Goal: Task Accomplishment & Management: Manage account settings

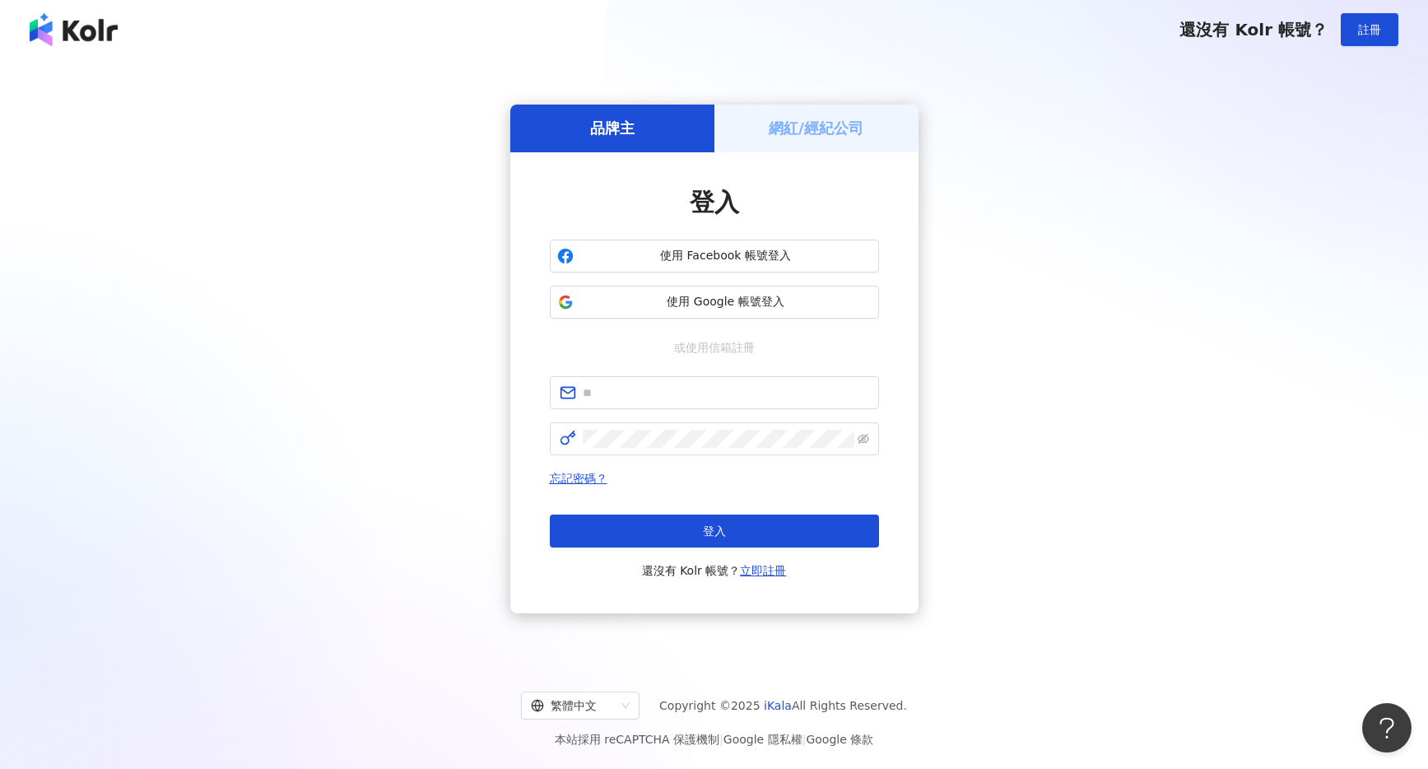
click at [794, 138] on div "網紅/經紀公司" at bounding box center [816, 128] width 204 height 47
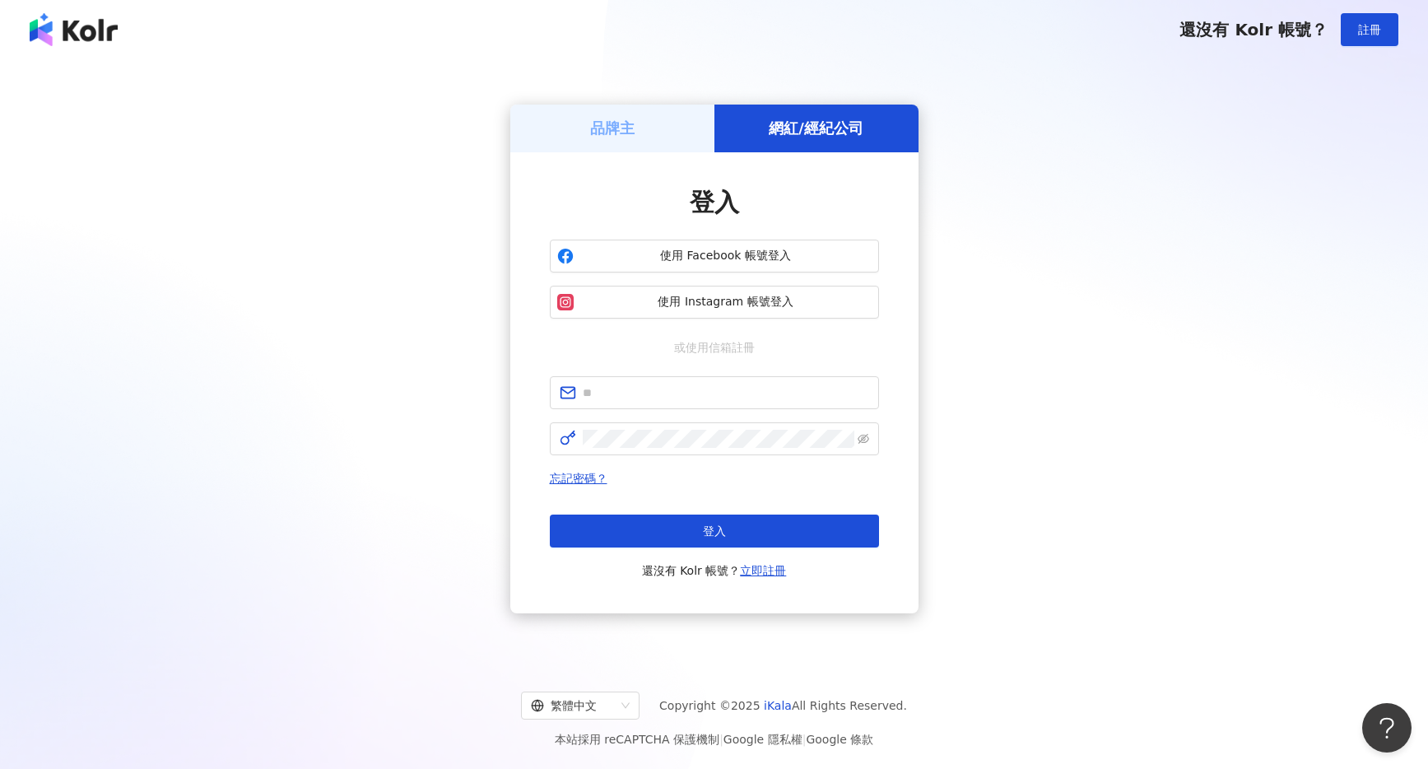
click at [649, 128] on div "品牌主" at bounding box center [612, 128] width 204 height 47
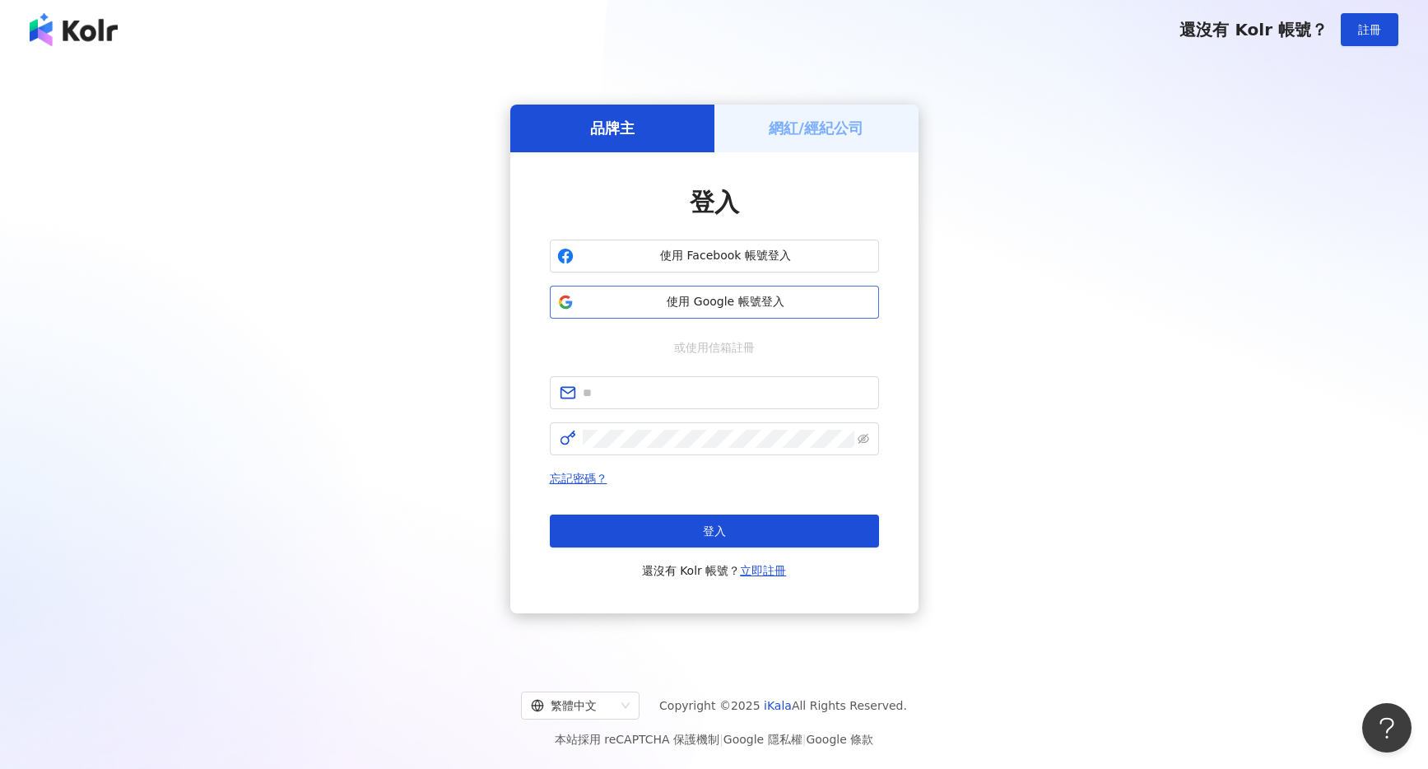
click at [715, 314] on button "使用 Google 帳號登入" at bounding box center [714, 302] width 329 height 33
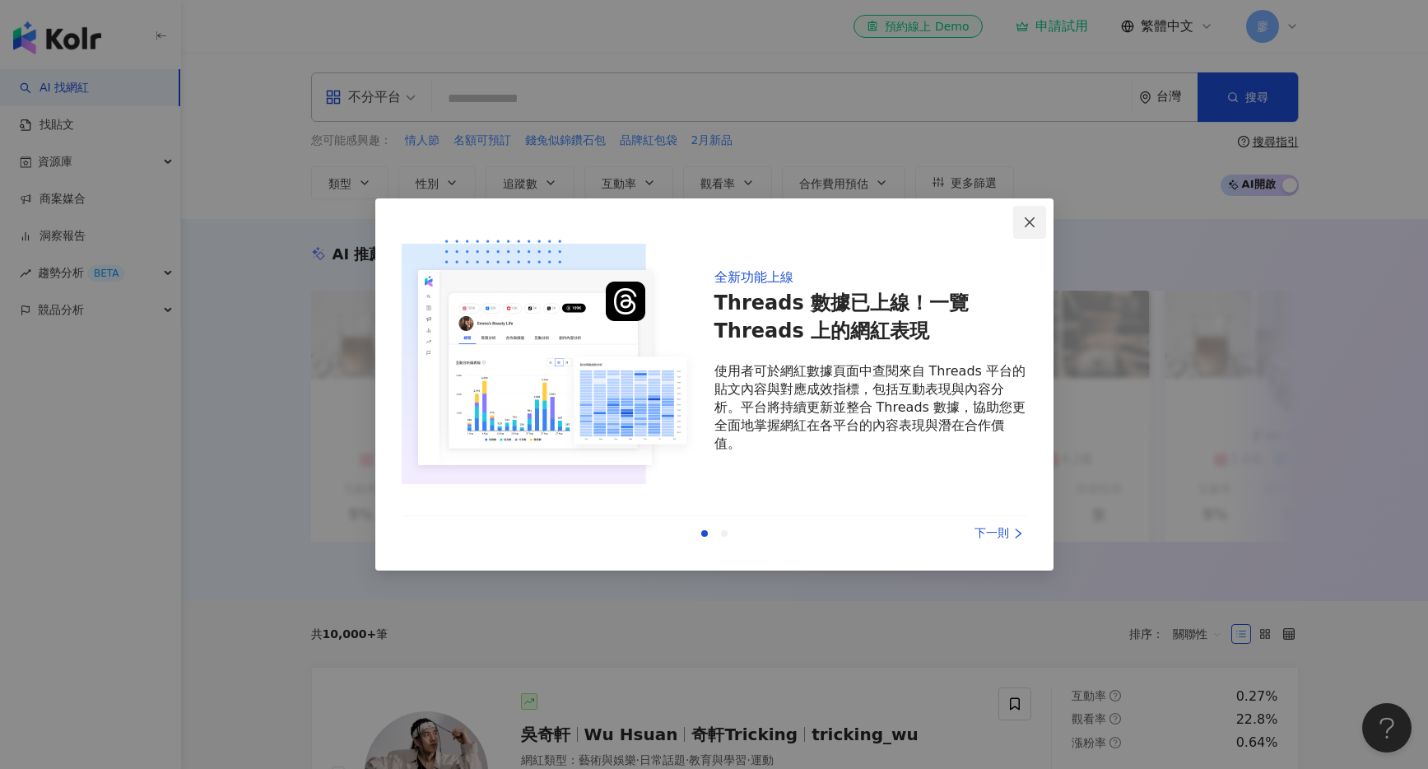
click at [1030, 221] on icon "close" at bounding box center [1030, 221] width 10 height 10
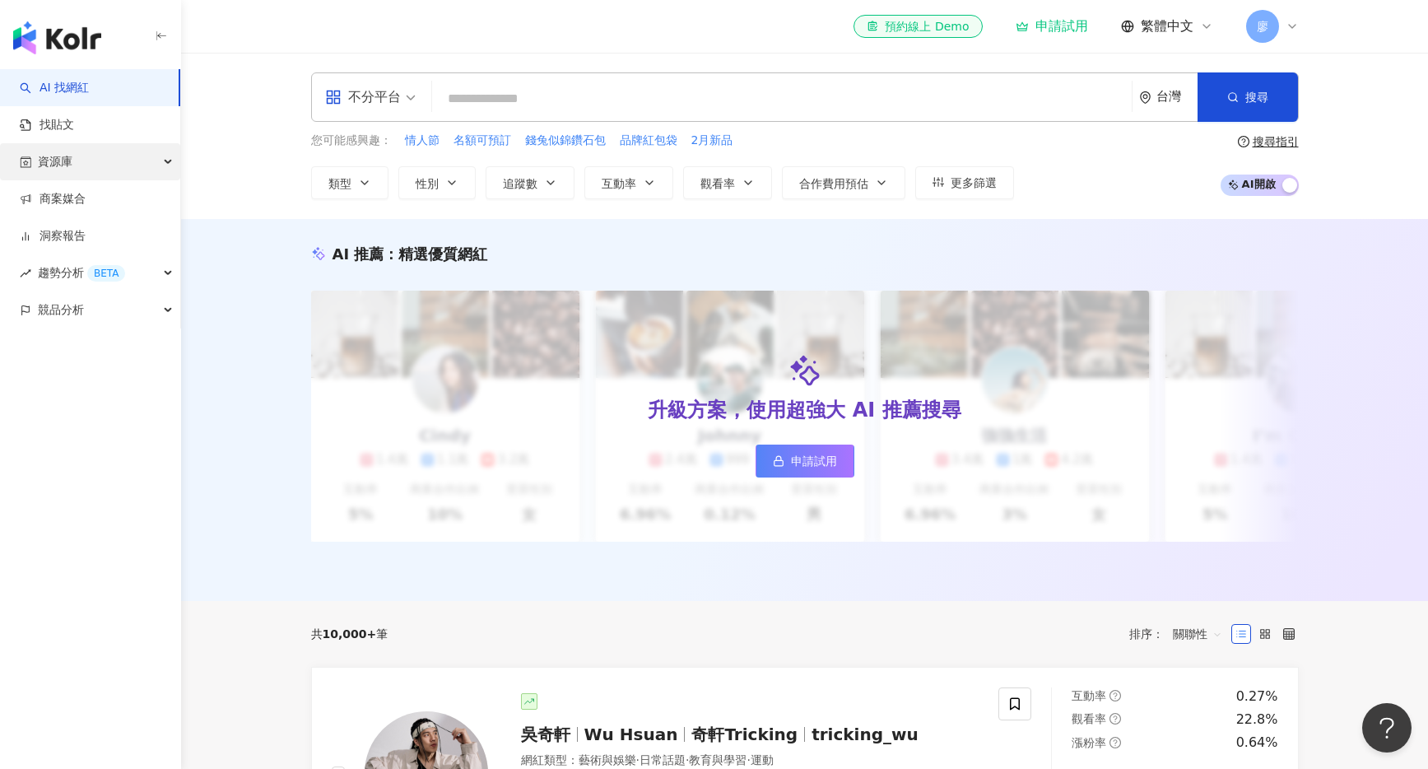
drag, startPoint x: 76, startPoint y: 120, endPoint x: 55, endPoint y: 154, distance: 39.5
click at [74, 120] on link "找貼文" at bounding box center [47, 125] width 54 height 16
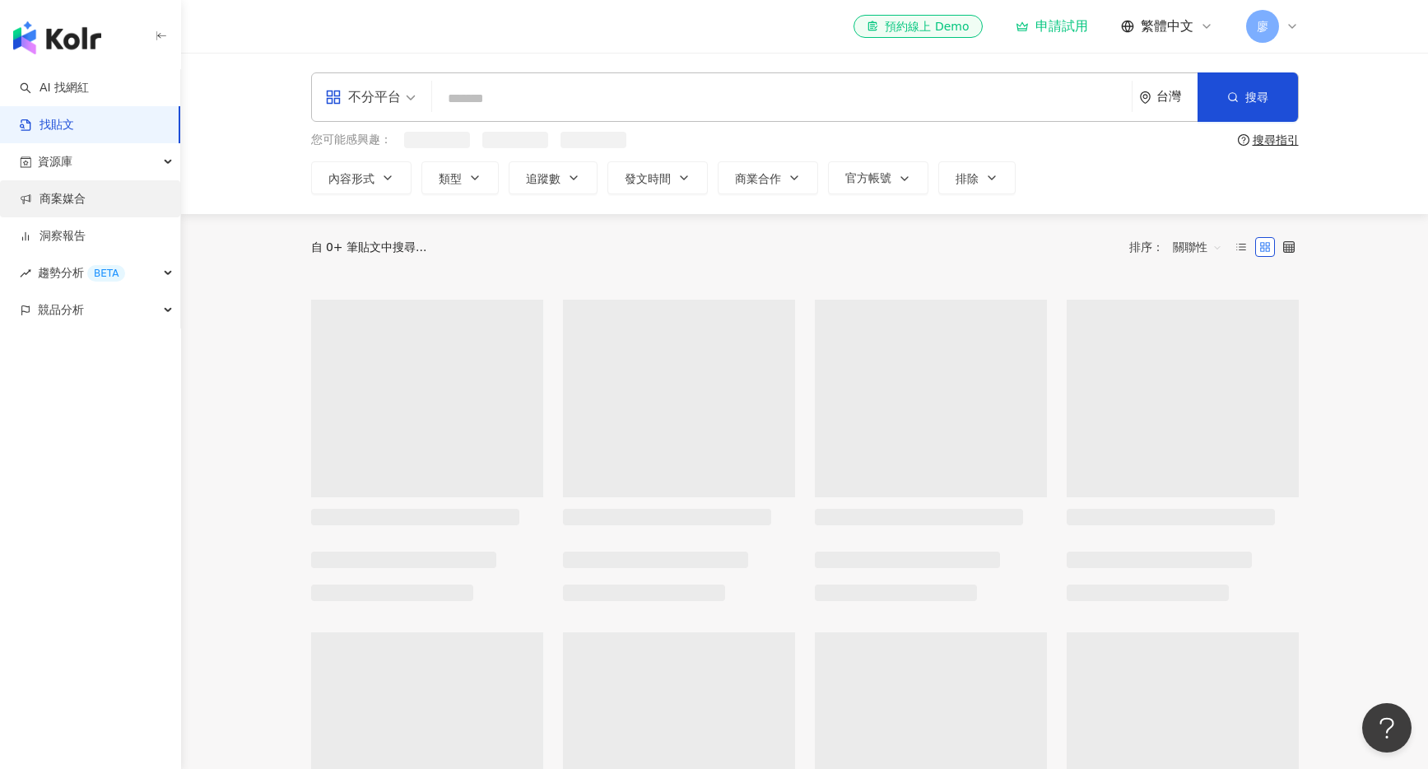
click at [57, 191] on link "商案媒合" at bounding box center [53, 199] width 66 height 16
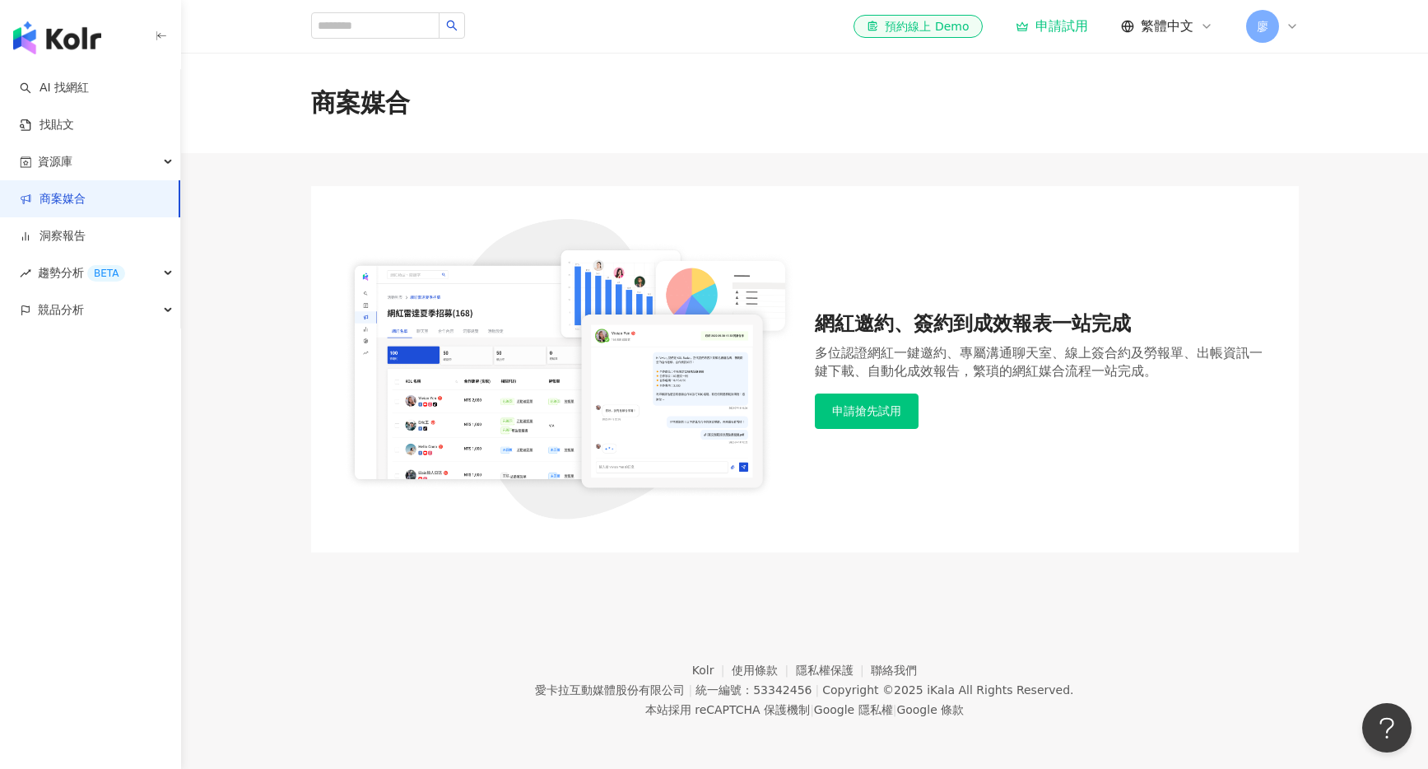
click at [1282, 26] on div "廖" at bounding box center [1272, 26] width 53 height 33
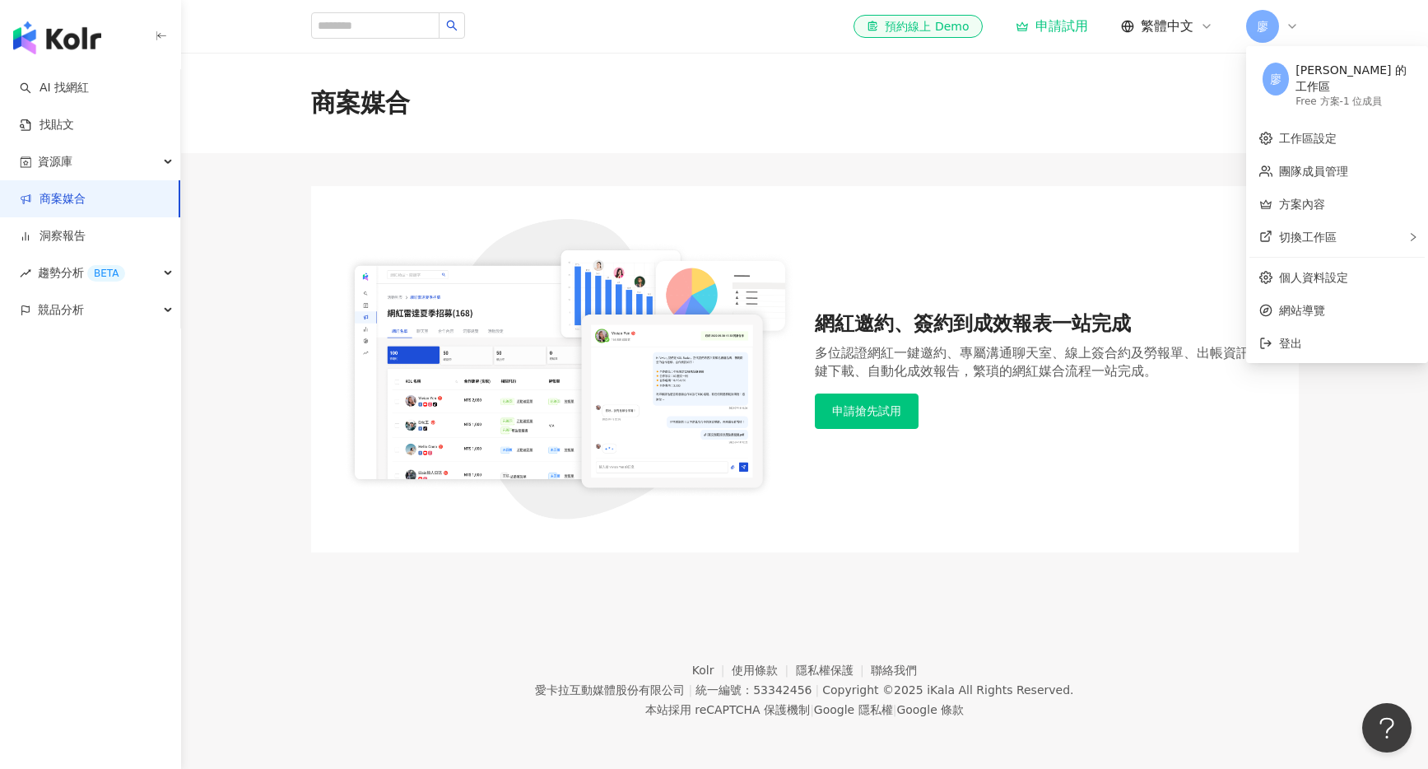
click at [1360, 95] on div "Free 方案 - 1 位成員" at bounding box center [1354, 102] width 116 height 14
click at [1366, 71] on div "廖煥庭 的工作區" at bounding box center [1354, 79] width 116 height 32
click at [1318, 230] on span "切換工作區" at bounding box center [1308, 236] width 58 height 13
click at [1171, 239] on div "Jayroz-昊揚" at bounding box center [1182, 247] width 95 height 16
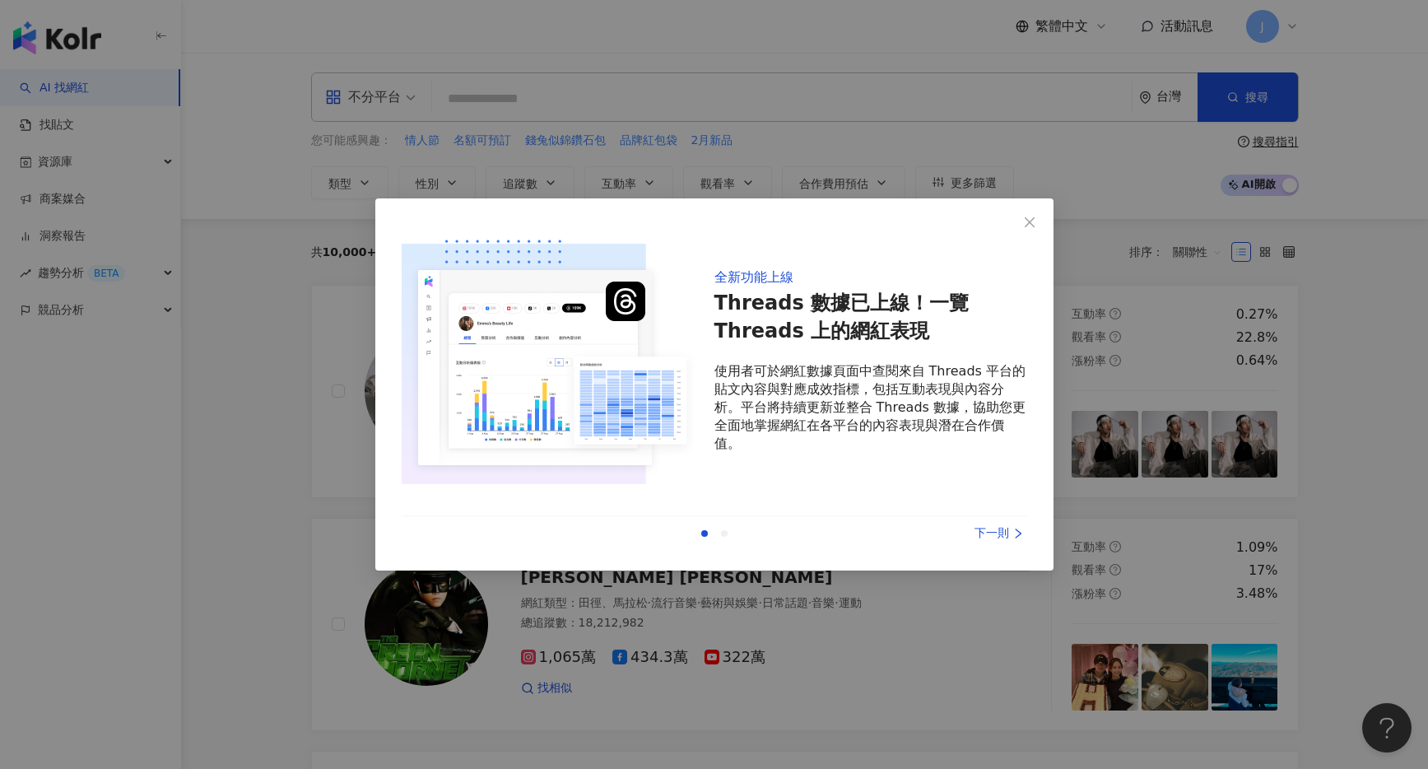
drag, startPoint x: 1023, startPoint y: 219, endPoint x: 1008, endPoint y: 215, distance: 15.4
click at [1025, 220] on icon "close" at bounding box center [1029, 222] width 13 height 13
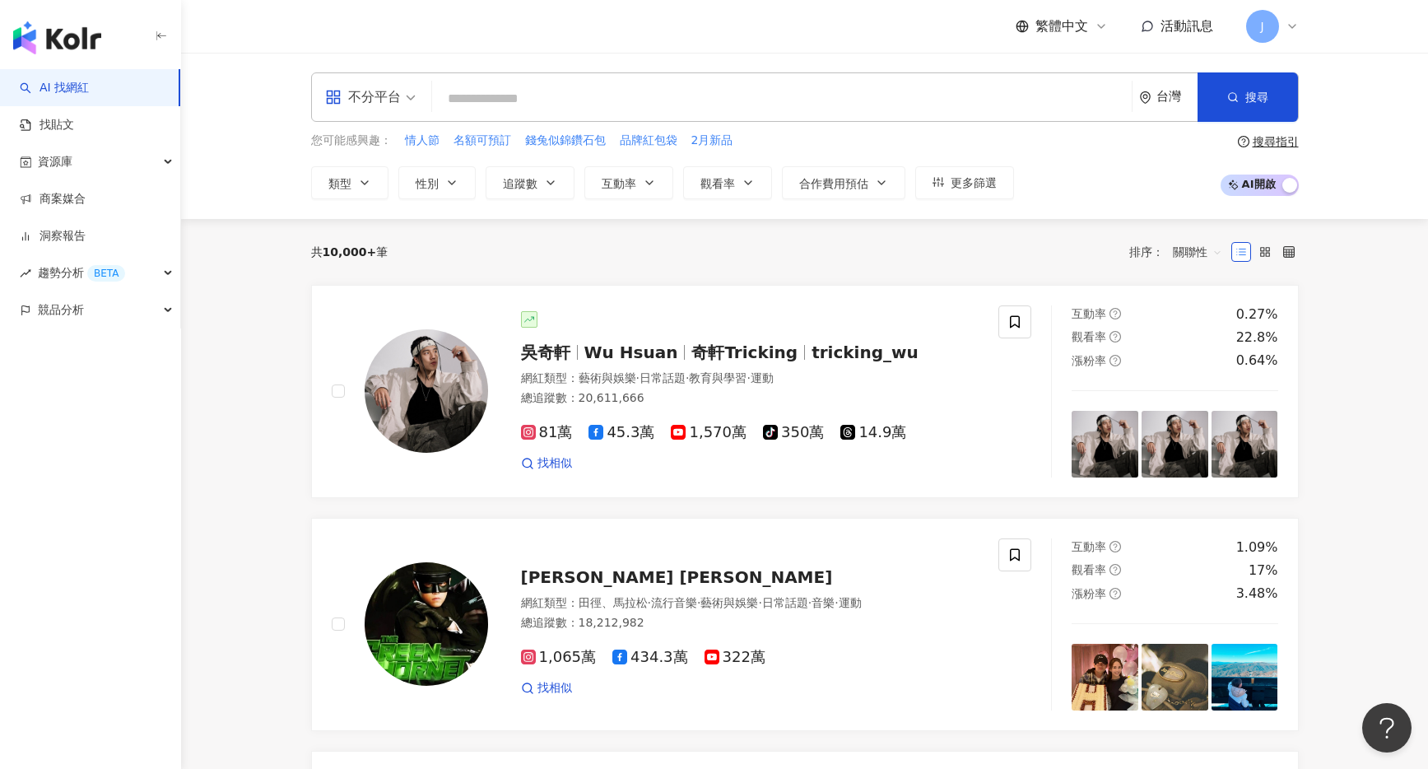
click at [1291, 23] on icon at bounding box center [1292, 26] width 13 height 13
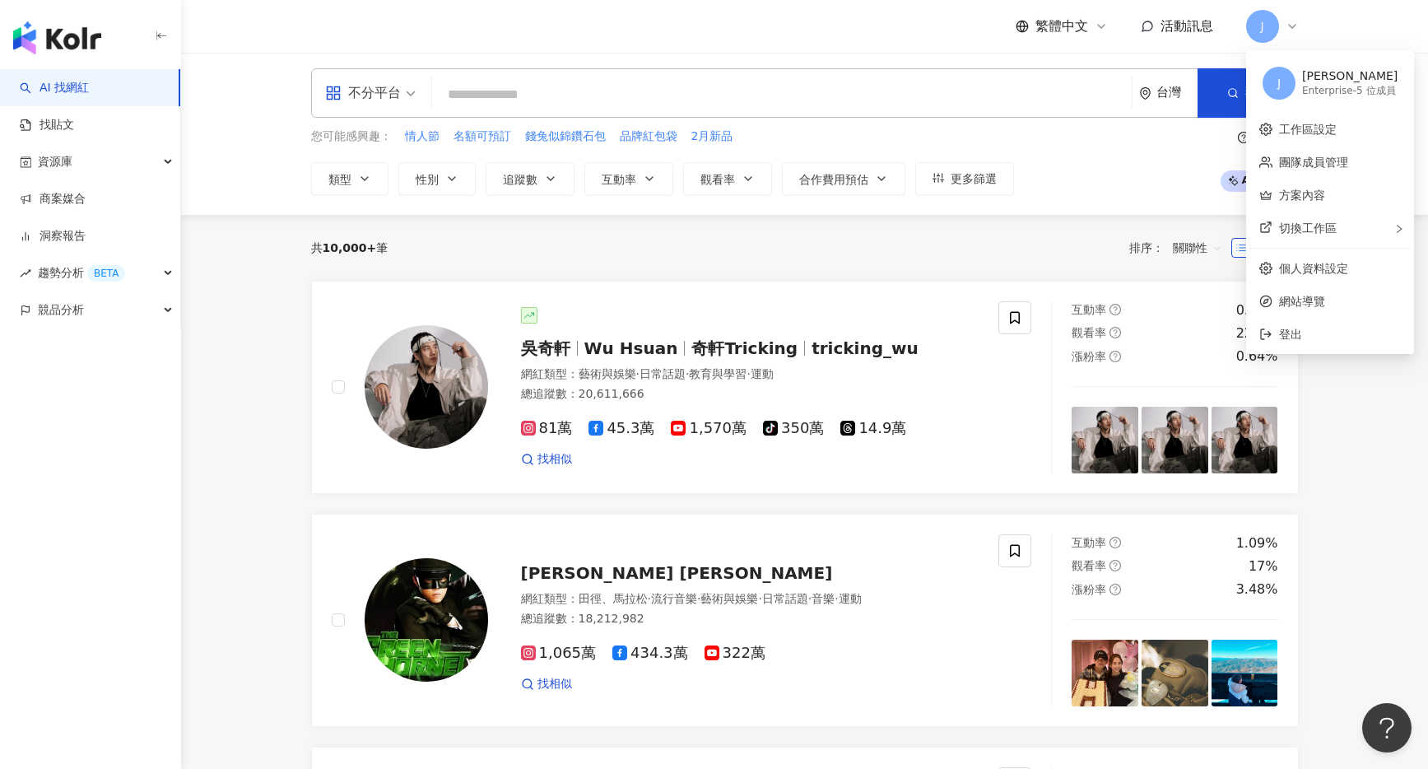
scroll to position [9, 0]
